Goal: Find specific page/section: Find specific page/section

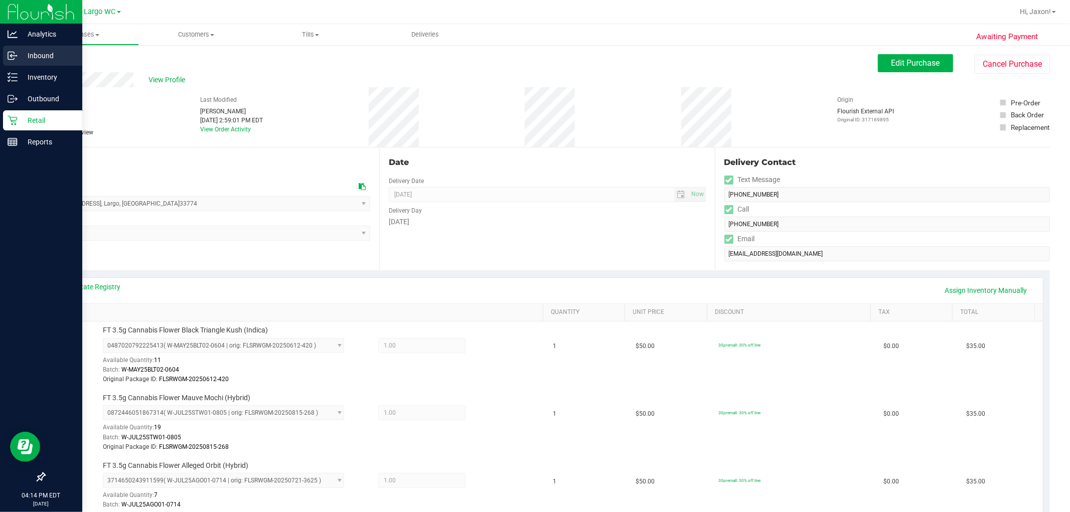
scroll to position [334, 0]
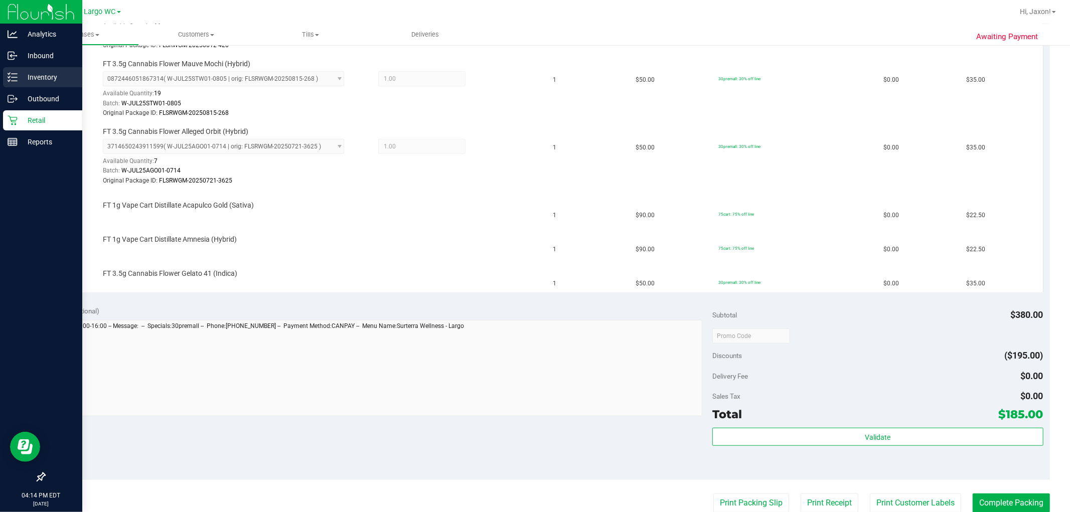
click at [13, 71] on div "Inventory" at bounding box center [42, 77] width 79 height 20
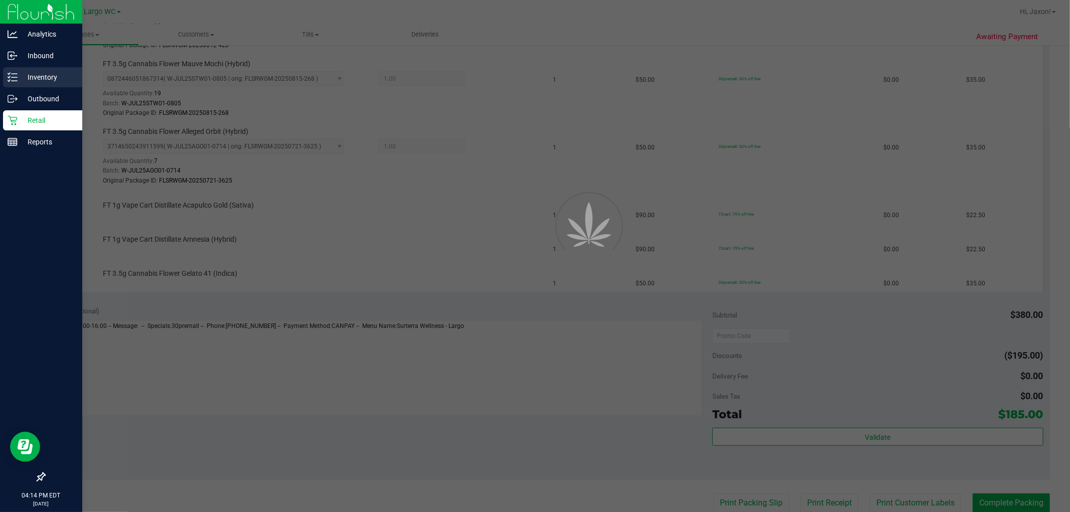
click at [13, 71] on div "Inventory" at bounding box center [42, 77] width 79 height 20
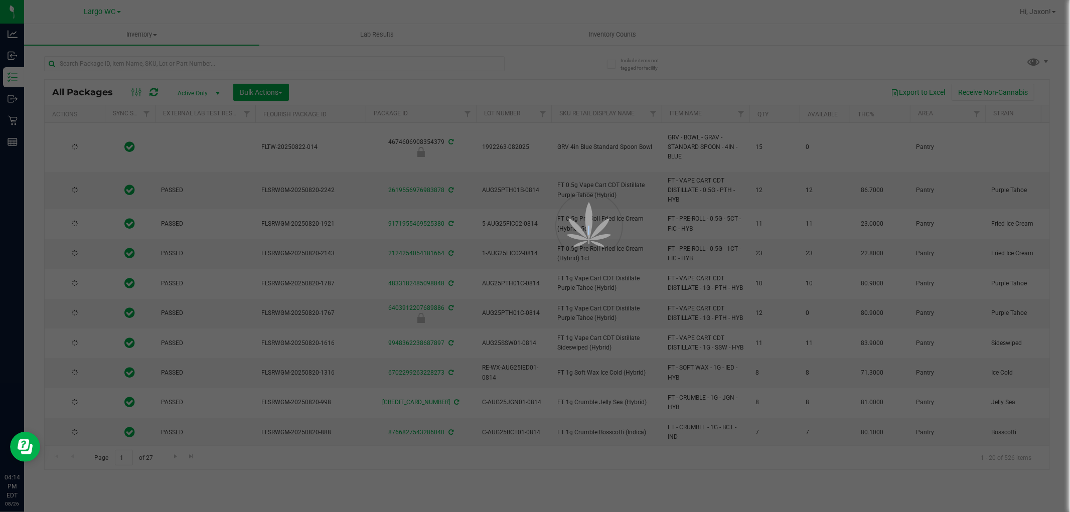
click at [214, 63] on div at bounding box center [535, 256] width 1070 height 512
type input "[DATE]"
click at [214, 63] on div at bounding box center [535, 256] width 1070 height 512
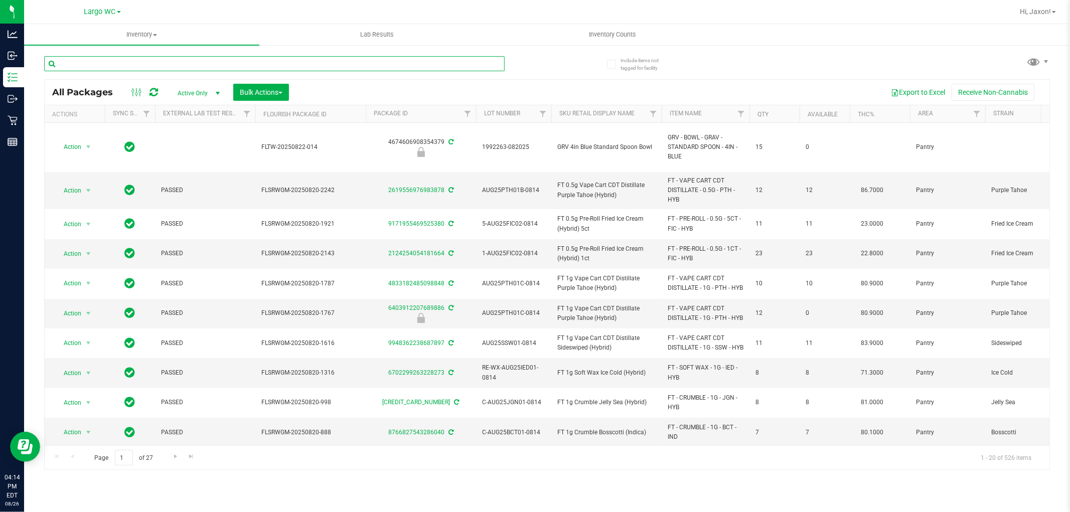
click at [214, 63] on input "text" at bounding box center [274, 63] width 461 height 15
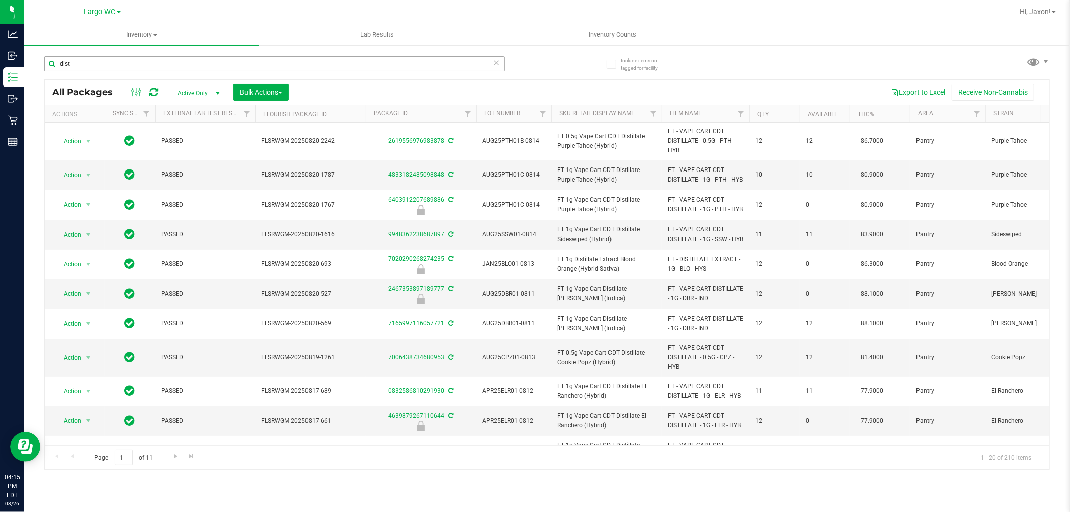
click at [241, 73] on div "dist" at bounding box center [274, 67] width 461 height 23
click at [241, 69] on input "dist" at bounding box center [274, 63] width 461 height 15
click at [241, 68] on input "dist" at bounding box center [274, 63] width 461 height 15
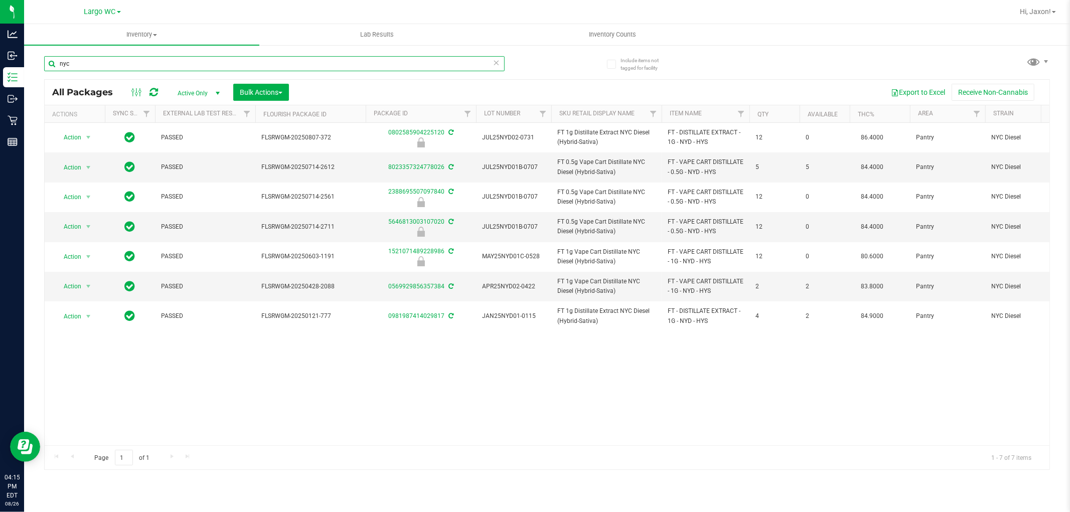
type input "nyc"
